Goal: Task Accomplishment & Management: Manage account settings

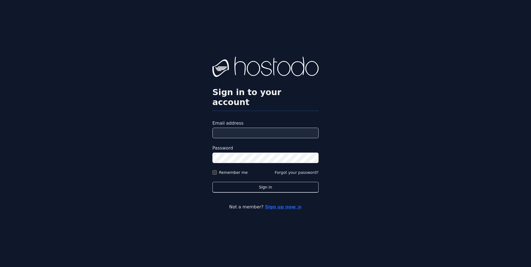
type input "**********"
click at [236, 170] on label "Remember me" at bounding box center [233, 173] width 29 height 6
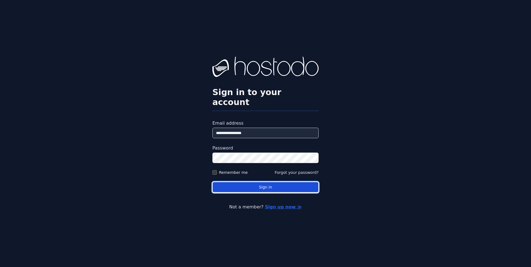
click at [260, 182] on button "Sign in" at bounding box center [265, 187] width 106 height 11
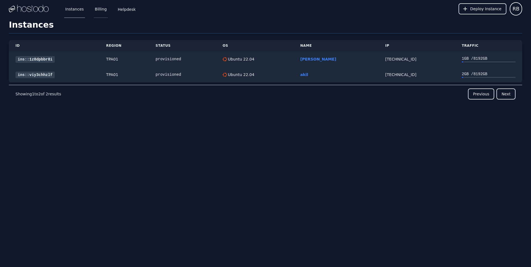
click at [101, 9] on link "Billing" at bounding box center [101, 9] width 14 height 18
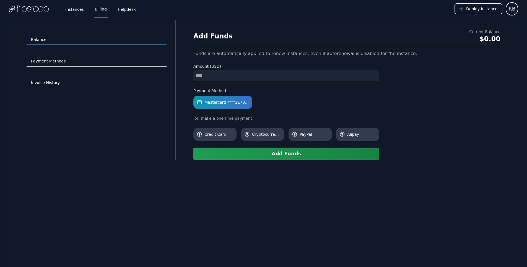
click at [60, 64] on link "Payment Methods" at bounding box center [97, 61] width 140 height 11
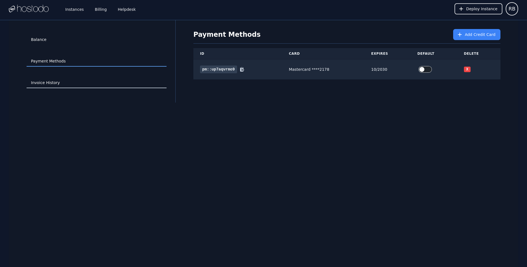
click at [58, 84] on link "Invoice History" at bounding box center [97, 83] width 140 height 11
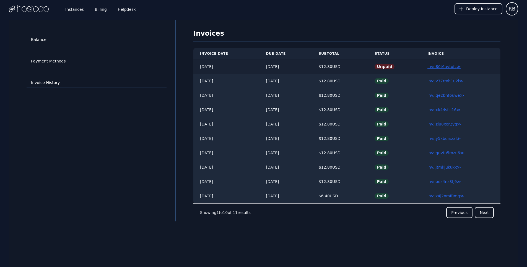
click at [447, 66] on link "inv::80t6uvtxfc ≫" at bounding box center [443, 66] width 33 height 4
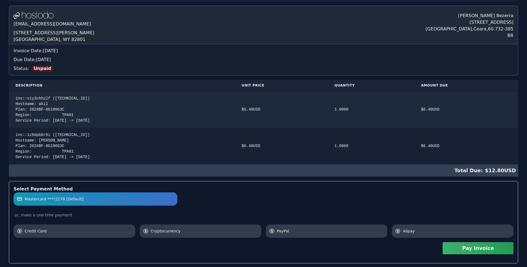
scroll to position [97, 0]
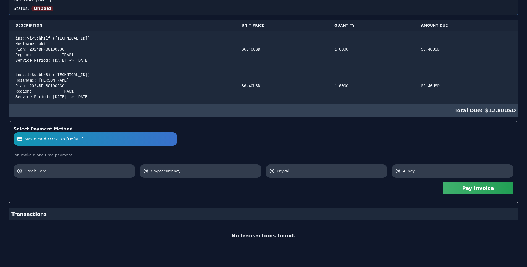
click at [478, 189] on button "Pay Invoice" at bounding box center [477, 188] width 71 height 12
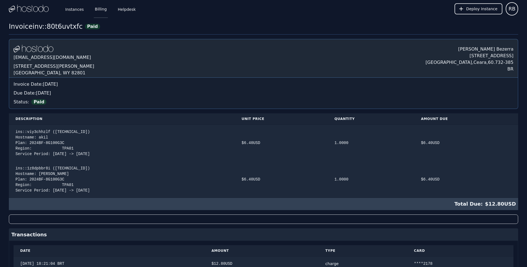
click at [95, 12] on link "Billing" at bounding box center [101, 9] width 14 height 18
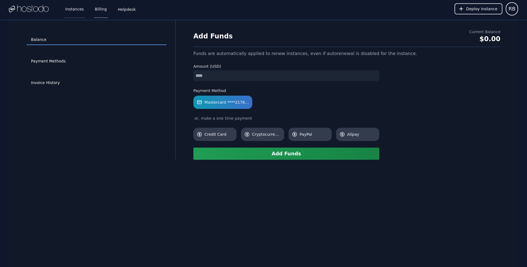
click at [75, 11] on link "Instances" at bounding box center [74, 9] width 21 height 18
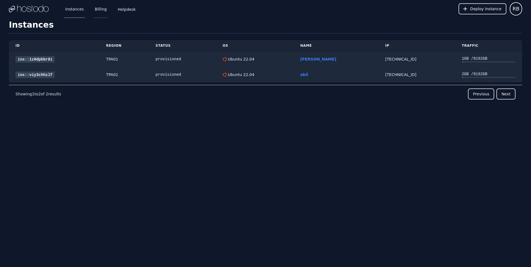
click at [98, 12] on link "Billing" at bounding box center [101, 9] width 14 height 18
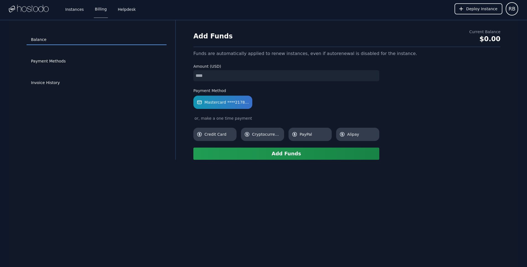
click at [29, 9] on img at bounding box center [29, 9] width 40 height 8
click at [79, 9] on link "Instances" at bounding box center [74, 9] width 21 height 18
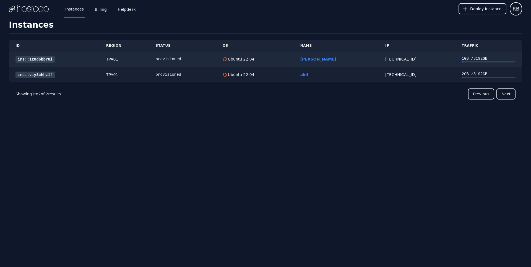
click at [43, 75] on link "ins::viy3chhzlf" at bounding box center [34, 75] width 39 height 7
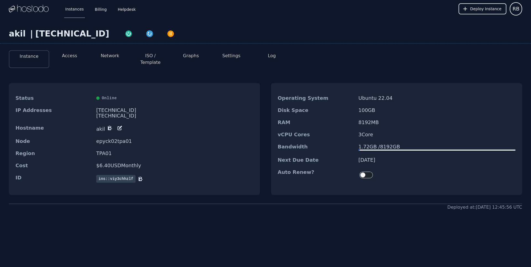
click at [192, 54] on button "Graphs" at bounding box center [191, 56] width 16 height 7
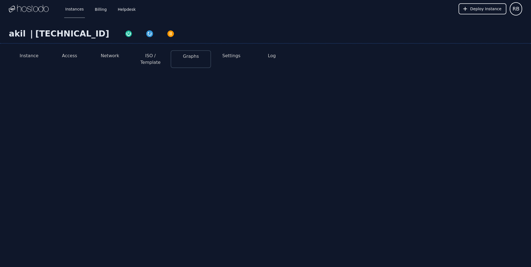
select select "***"
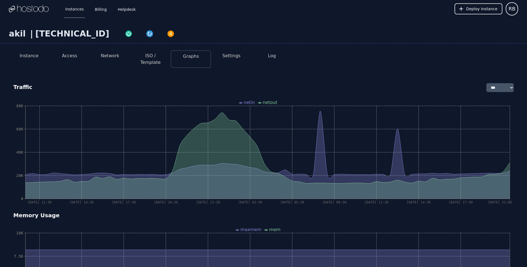
click at [234, 54] on button "Settings" at bounding box center [231, 56] width 18 height 7
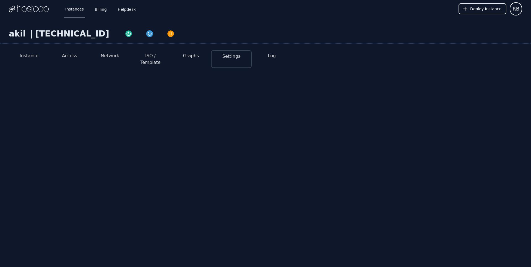
select select "***"
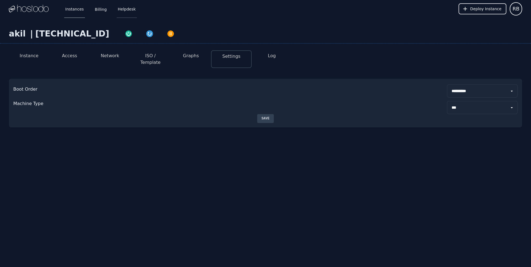
click at [122, 9] on link "Helpdesk" at bounding box center [127, 9] width 20 height 18
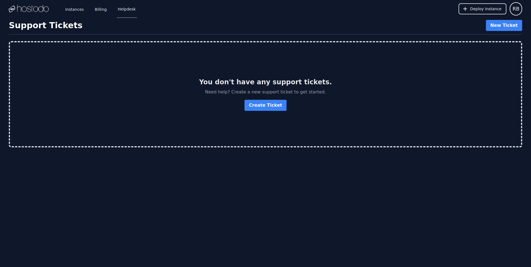
click at [31, 11] on img at bounding box center [29, 9] width 40 height 8
click at [473, 11] on span "Deploy Instance" at bounding box center [485, 9] width 31 height 6
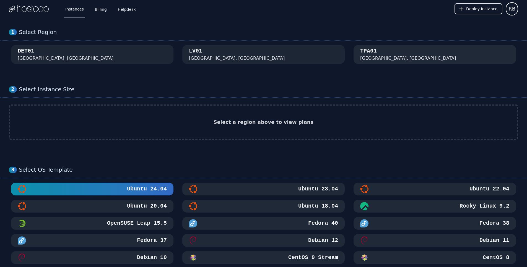
click at [379, 58] on div "[GEOGRAPHIC_DATA], [GEOGRAPHIC_DATA]" at bounding box center [408, 58] width 96 height 7
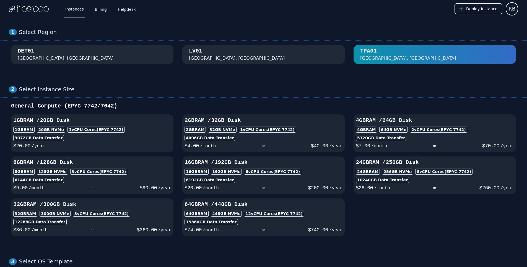
click at [19, 11] on img at bounding box center [29, 9] width 40 height 8
click at [510, 9] on span "RB" at bounding box center [511, 9] width 7 height 8
click at [485, 33] on button "Sign out" at bounding box center [491, 34] width 53 height 10
